Goal: Task Accomplishment & Management: Manage account settings

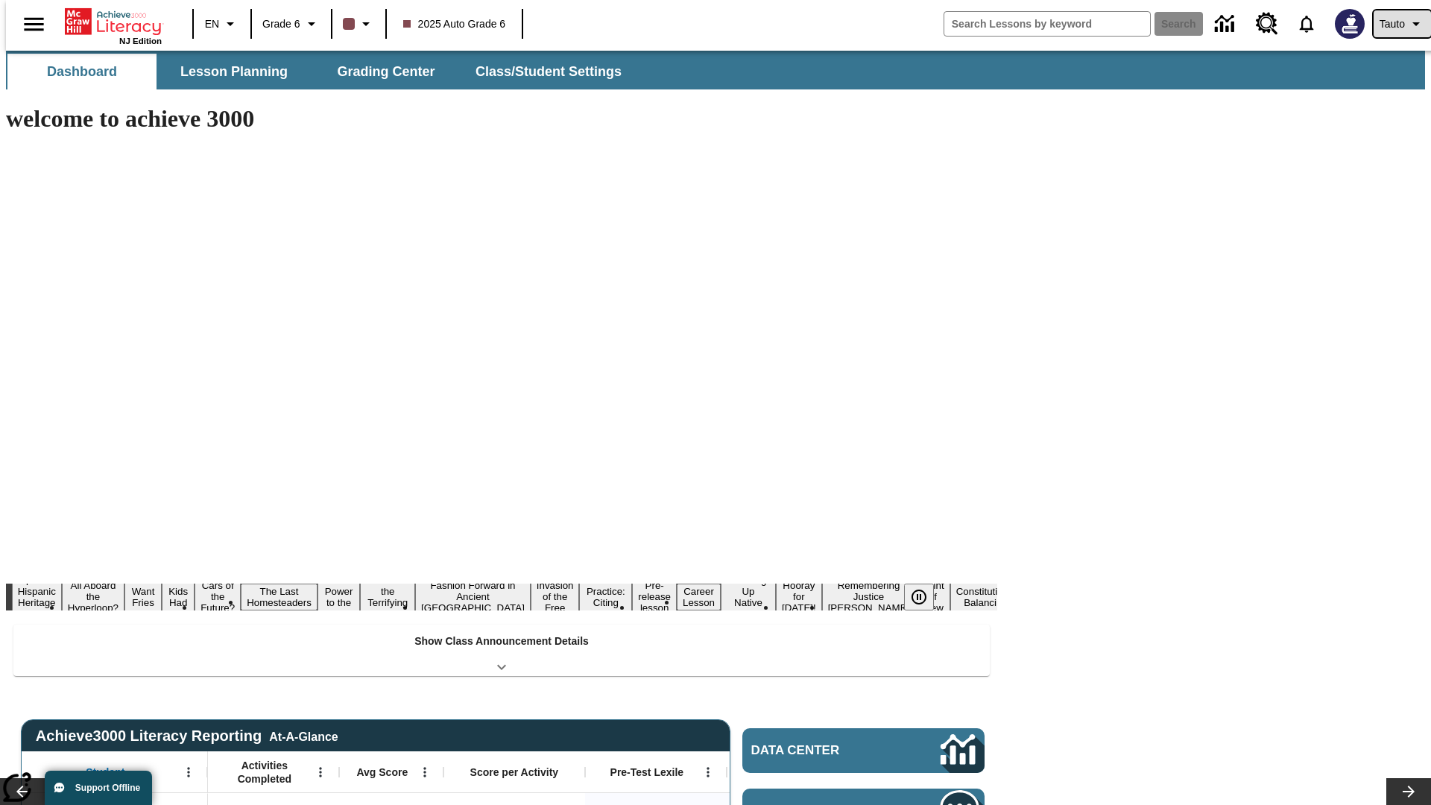
click at [1394, 24] on span "Tauto" at bounding box center [1391, 24] width 25 height 16
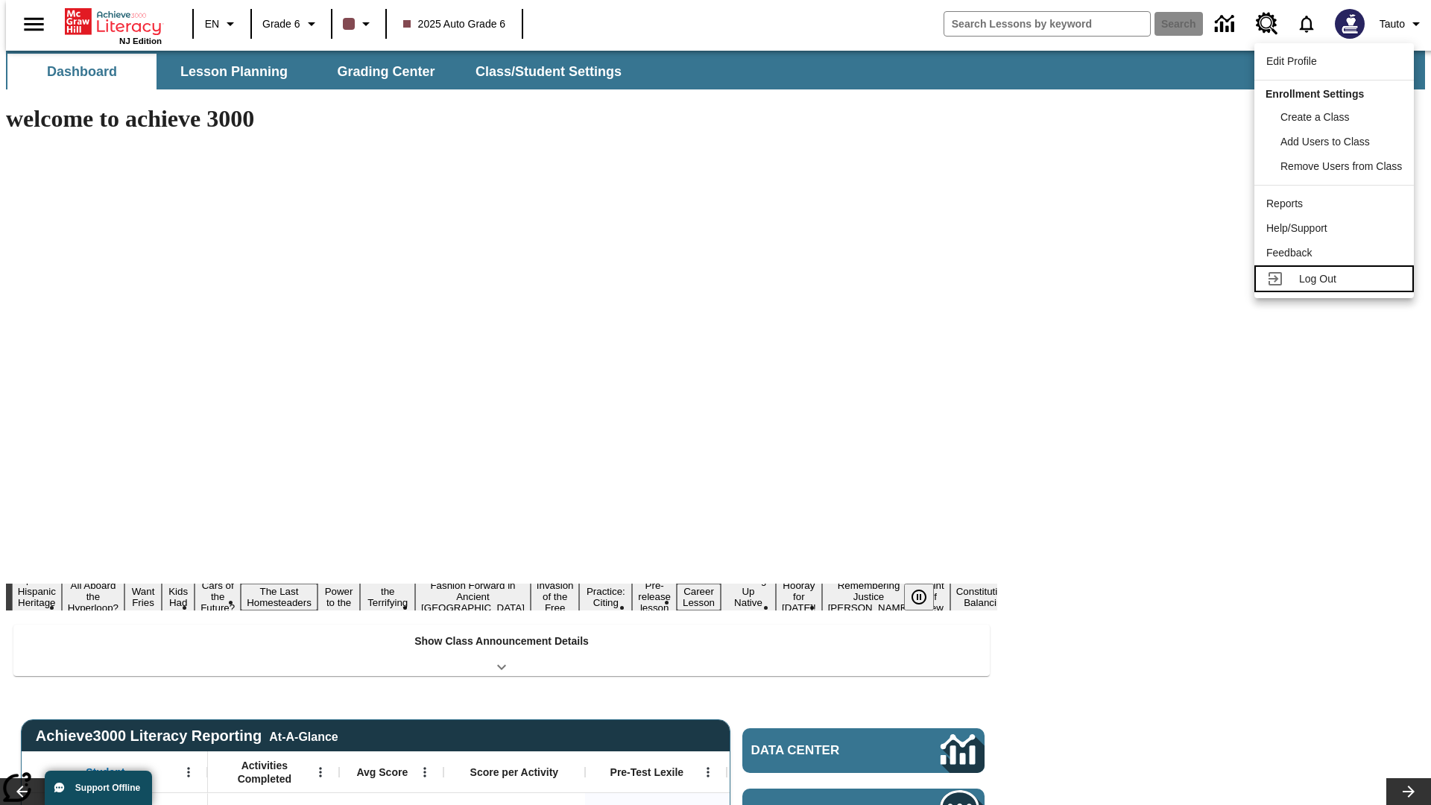
click at [1336, 279] on span "Log Out" at bounding box center [1317, 279] width 37 height 12
